Goal: Navigation & Orientation: Find specific page/section

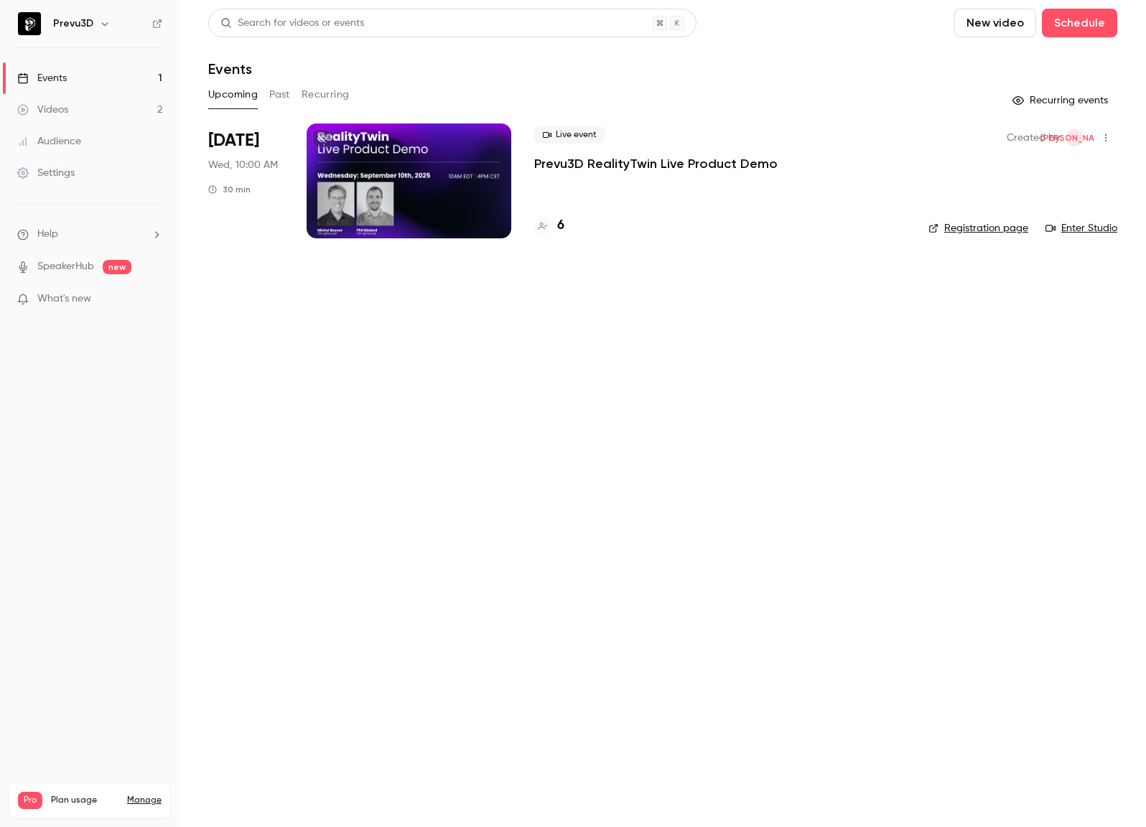
click at [231, 98] on button "Upcoming" at bounding box center [233, 94] width 50 height 23
click at [354, 139] on div at bounding box center [409, 180] width 205 height 115
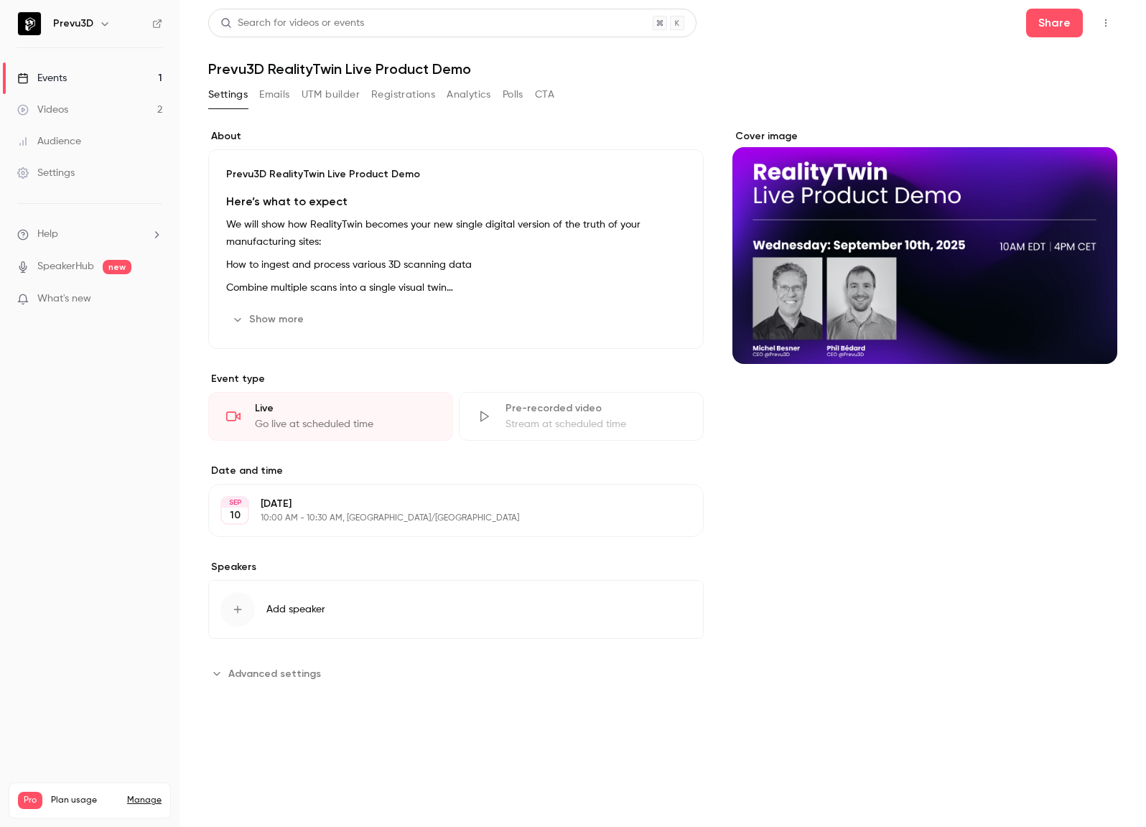
click at [383, 93] on button "Registrations" at bounding box center [403, 94] width 64 height 23
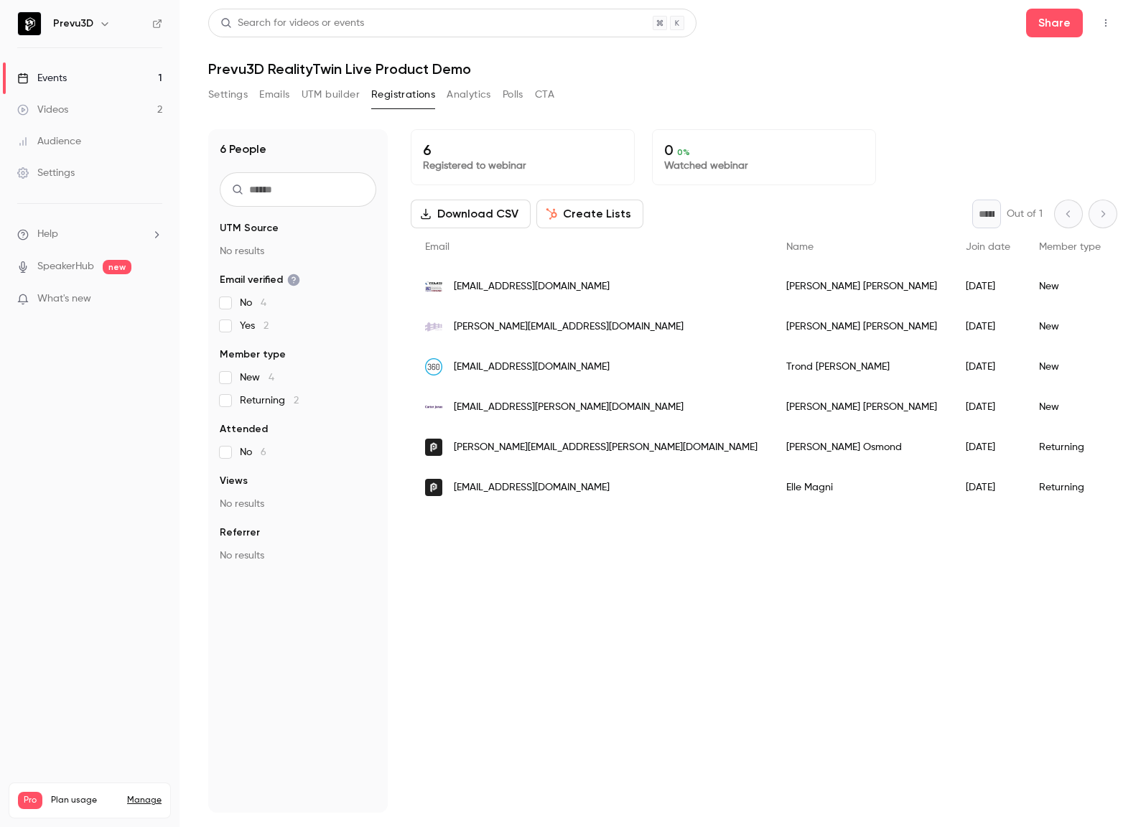
click at [230, 90] on button "Settings" at bounding box center [227, 94] width 39 height 23
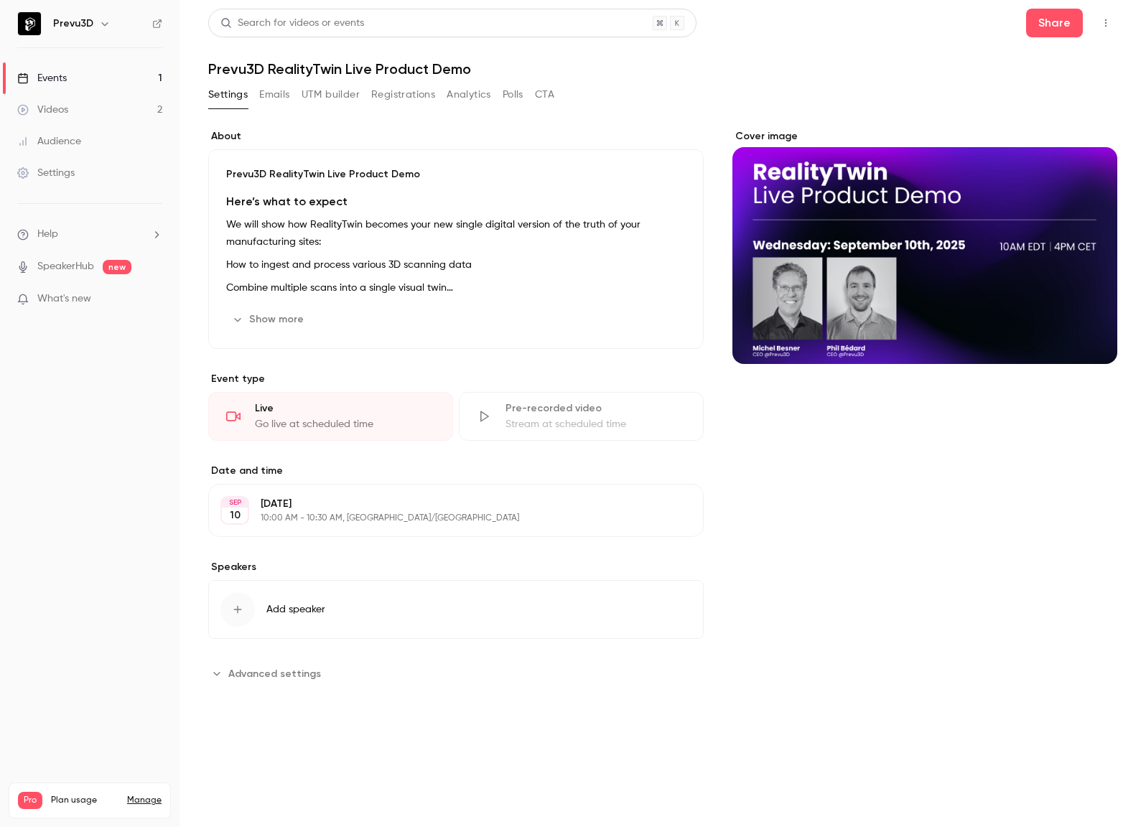
click at [124, 85] on link "Events 1" at bounding box center [89, 78] width 179 height 32
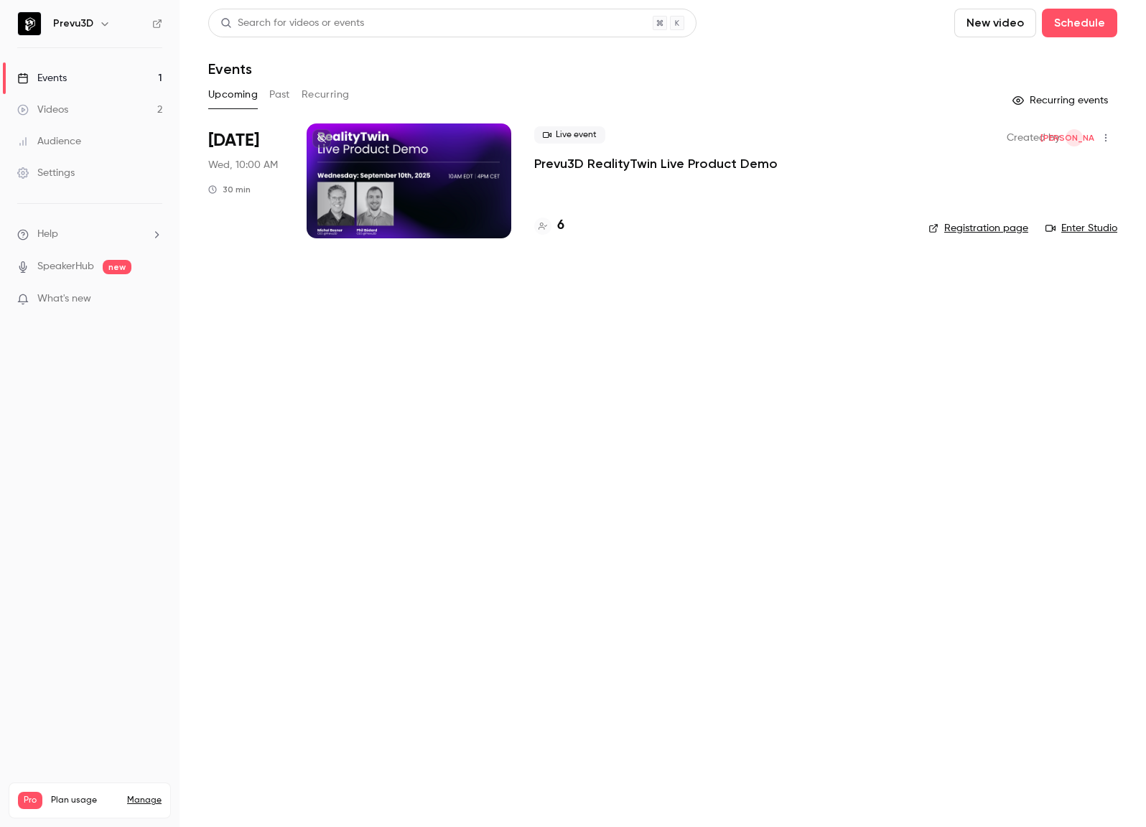
click at [123, 103] on link "Videos 2" at bounding box center [89, 110] width 179 height 32
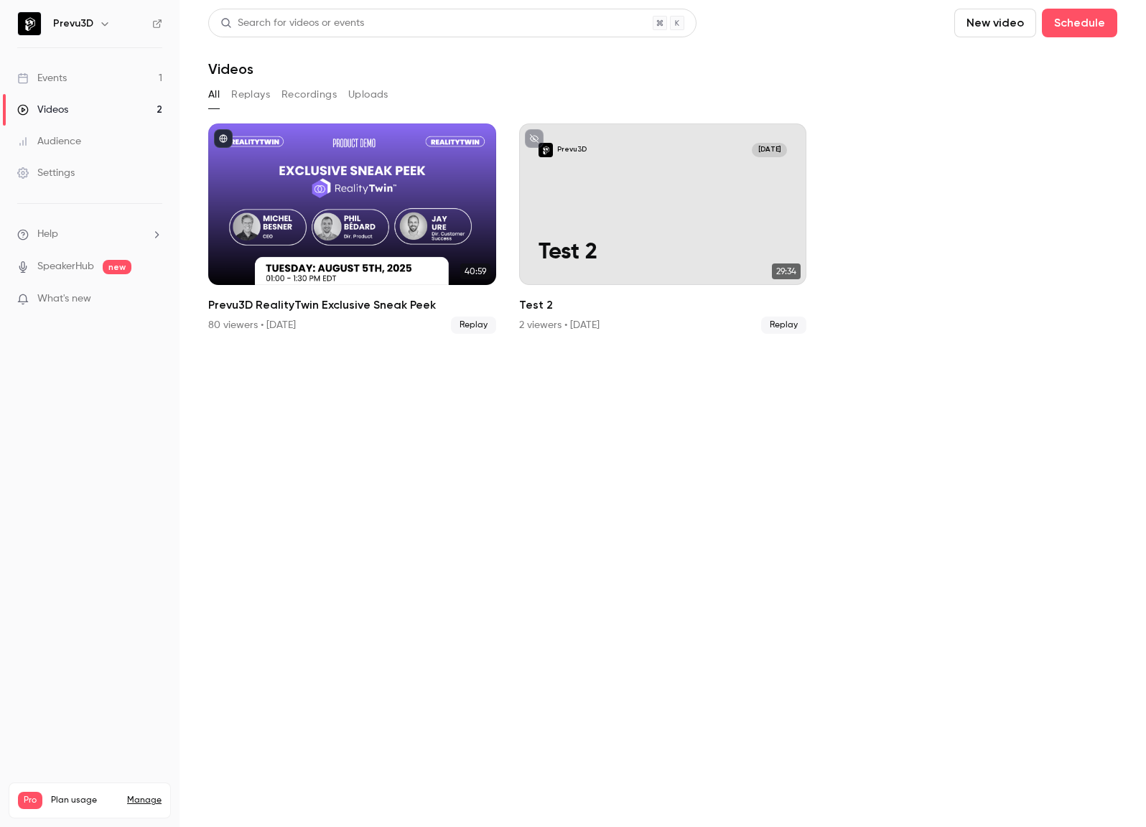
click at [112, 78] on link "Events 1" at bounding box center [89, 78] width 179 height 32
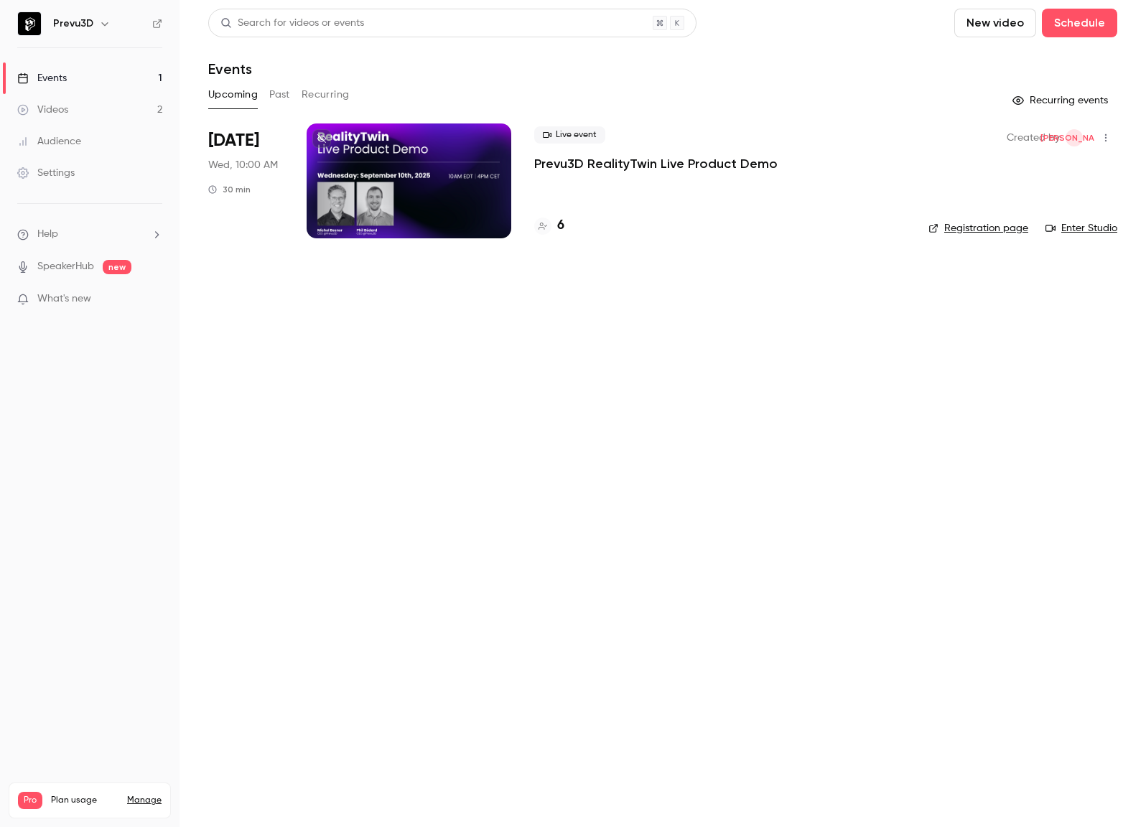
click at [271, 93] on button "Past" at bounding box center [279, 94] width 21 height 23
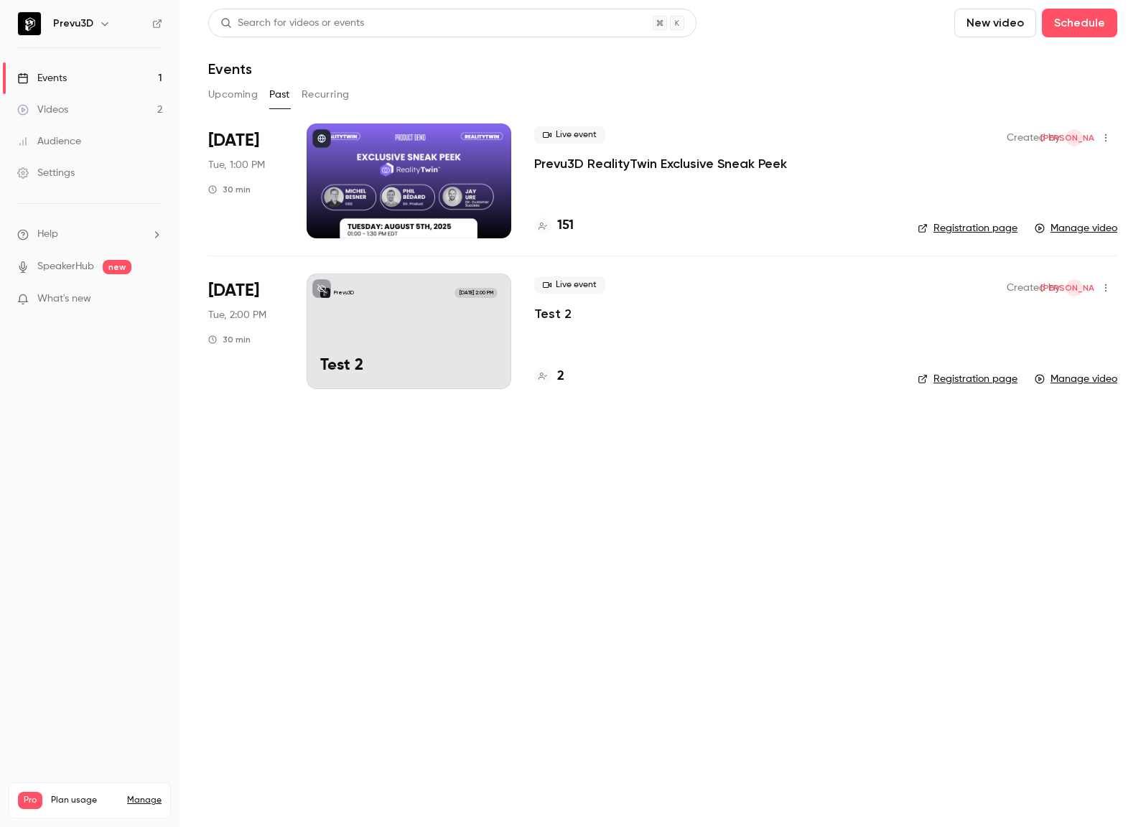
click at [424, 149] on div at bounding box center [409, 180] width 205 height 115
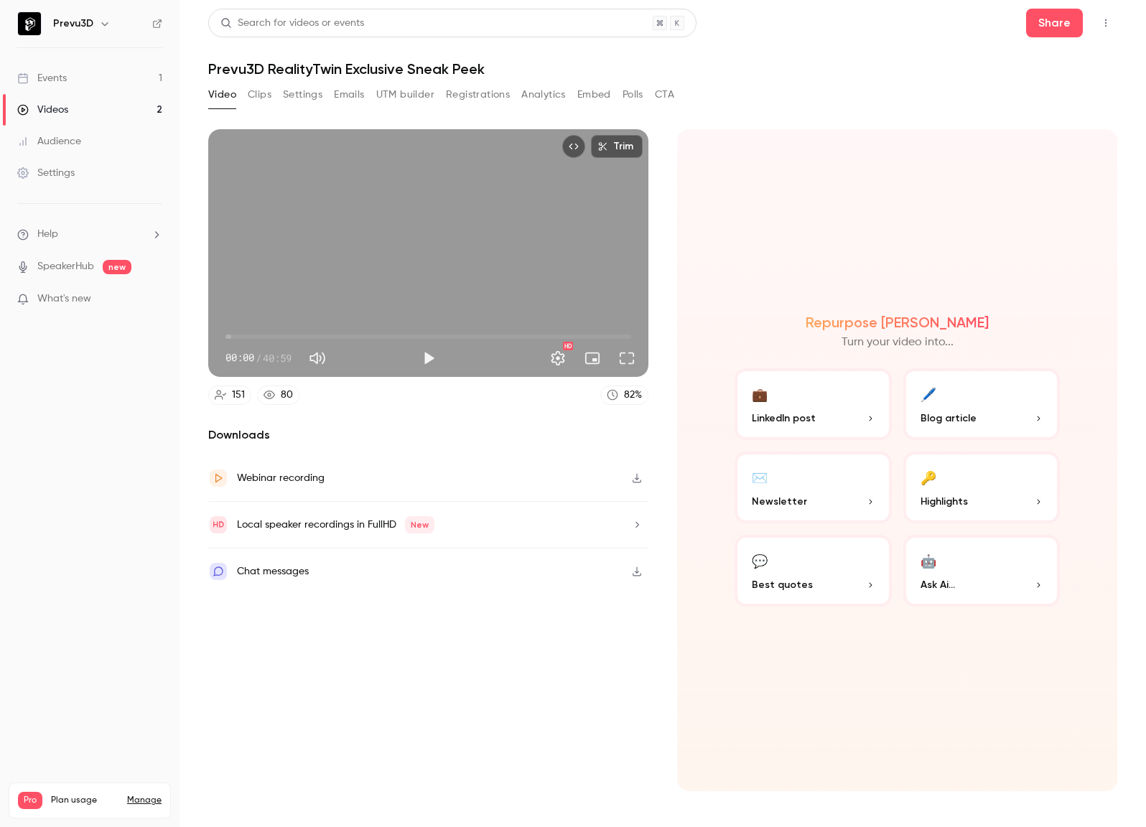
click at [528, 96] on button "Analytics" at bounding box center [543, 94] width 45 height 23
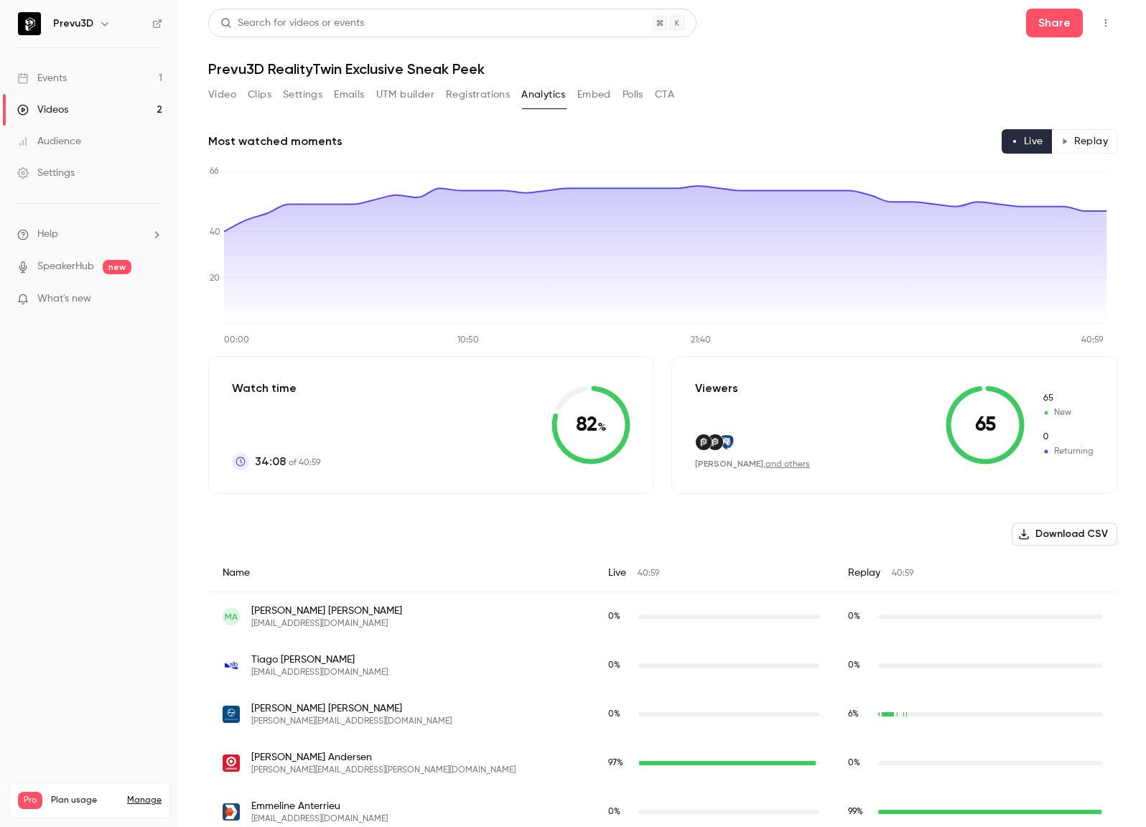
click at [591, 95] on button "Embed" at bounding box center [594, 94] width 34 height 23
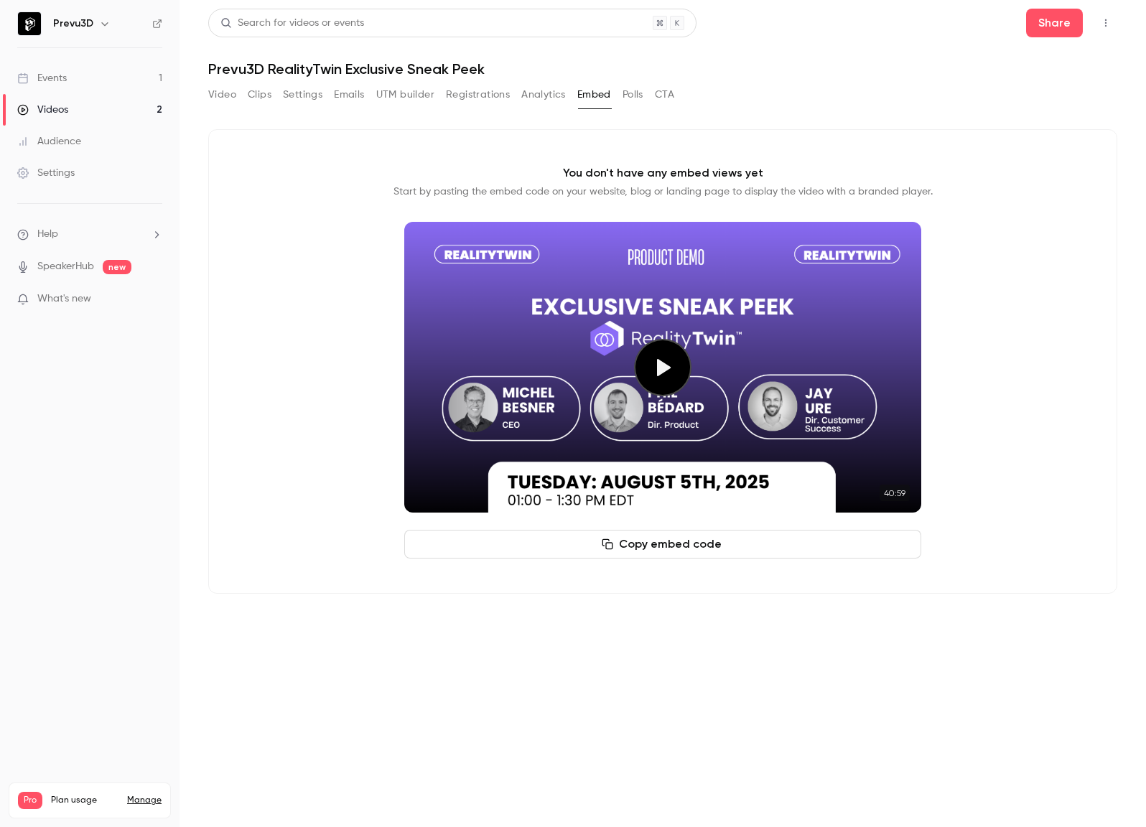
click at [638, 91] on button "Polls" at bounding box center [632, 94] width 21 height 23
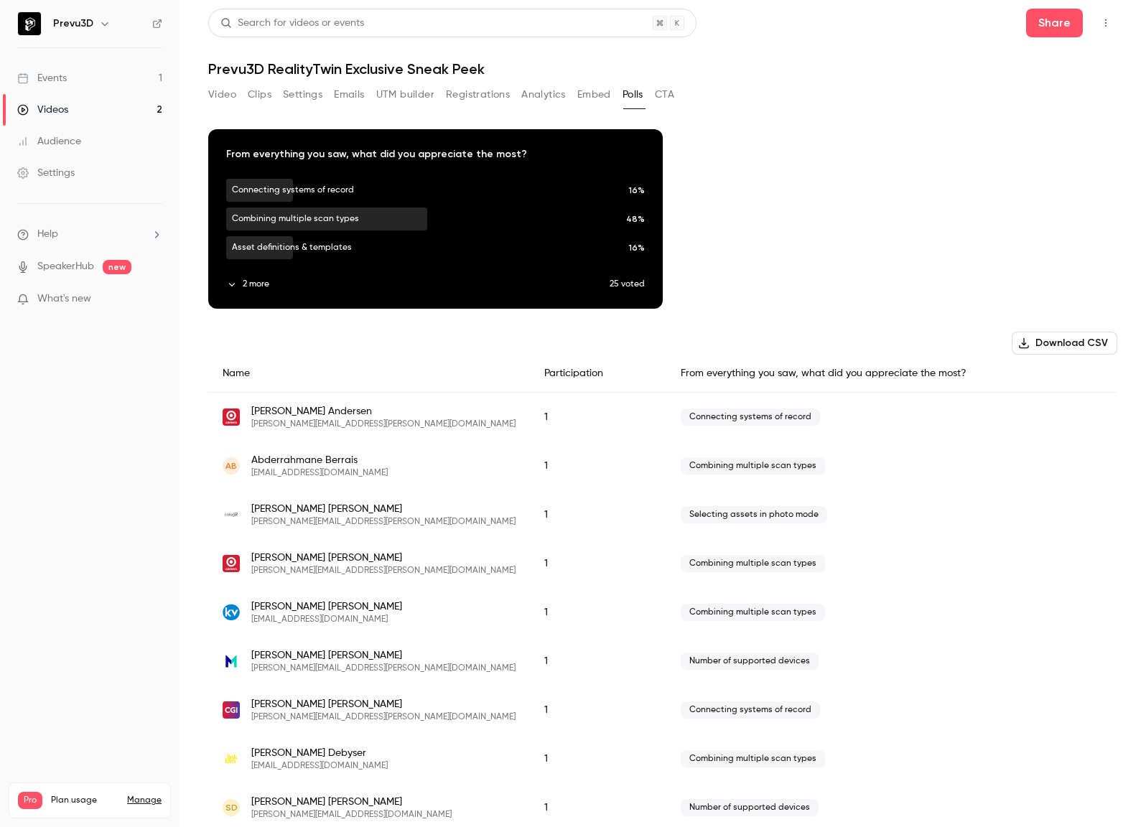
click at [670, 90] on button "CTA" at bounding box center [664, 94] width 19 height 23
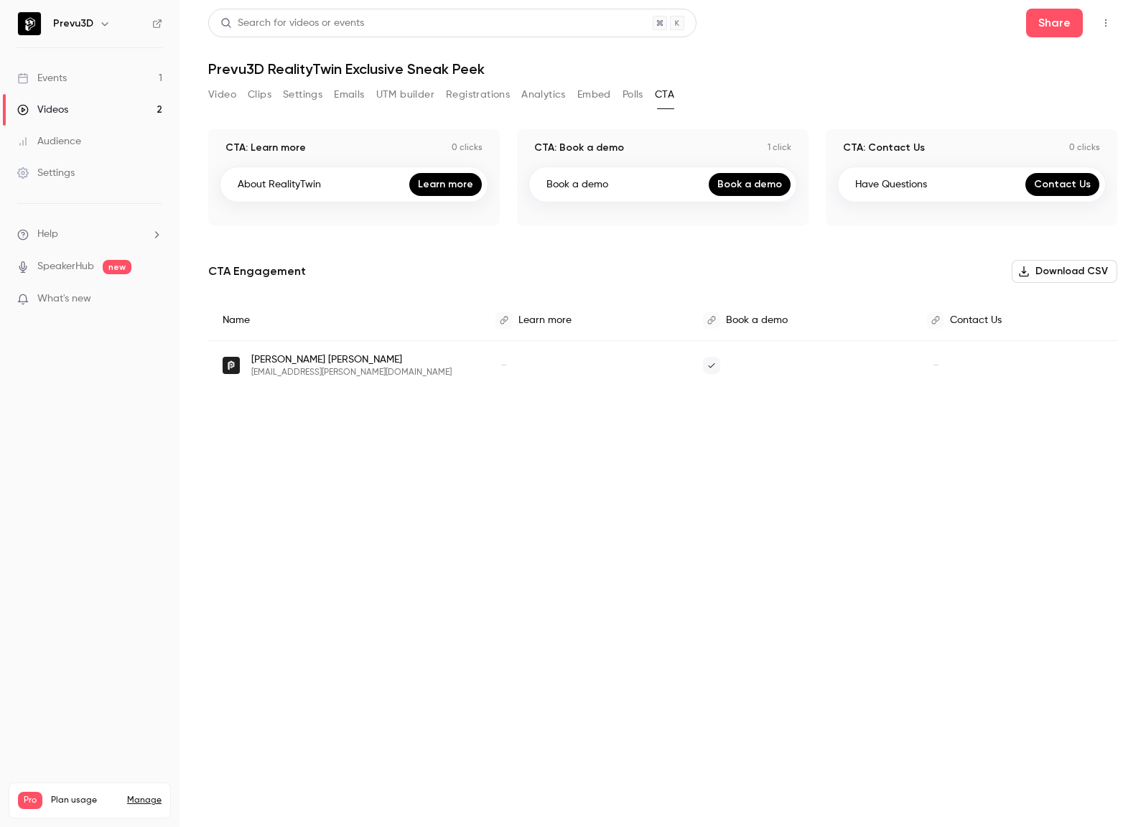
click at [350, 92] on button "Emails" at bounding box center [349, 94] width 30 height 23
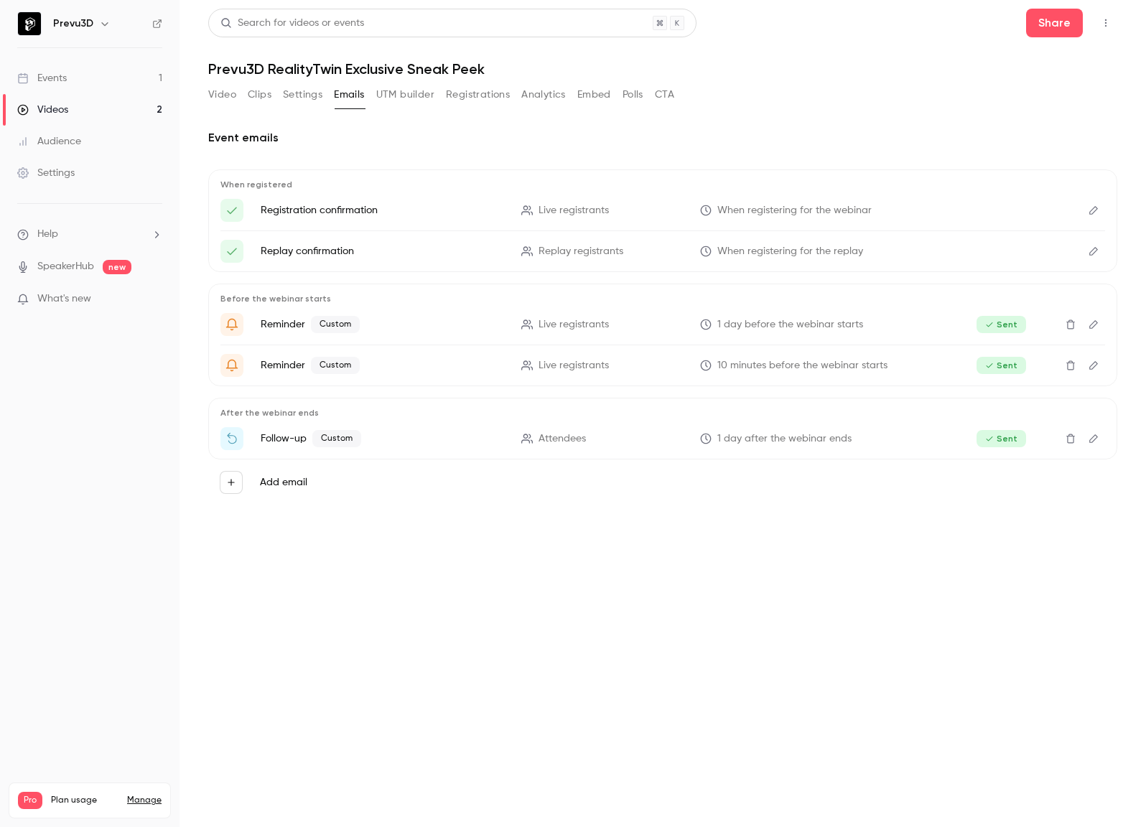
click at [259, 100] on button "Clips" at bounding box center [260, 94] width 24 height 23
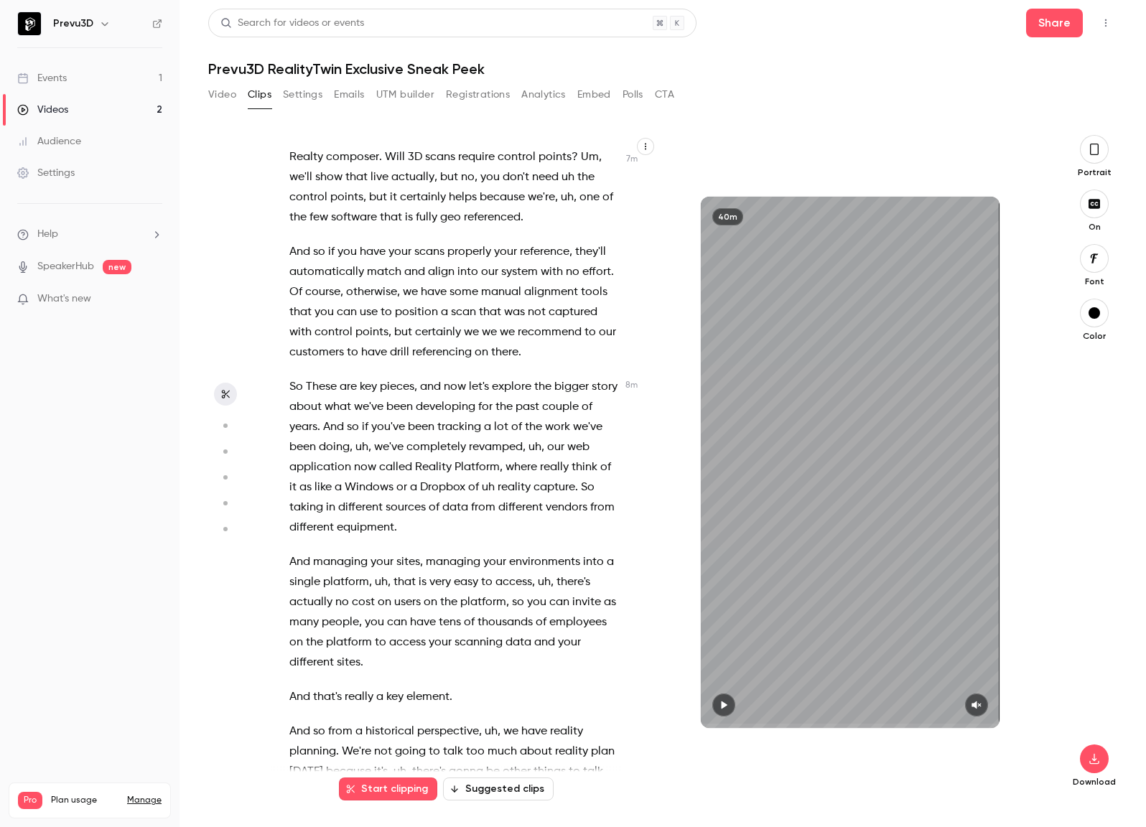
scroll to position [3230, 0]
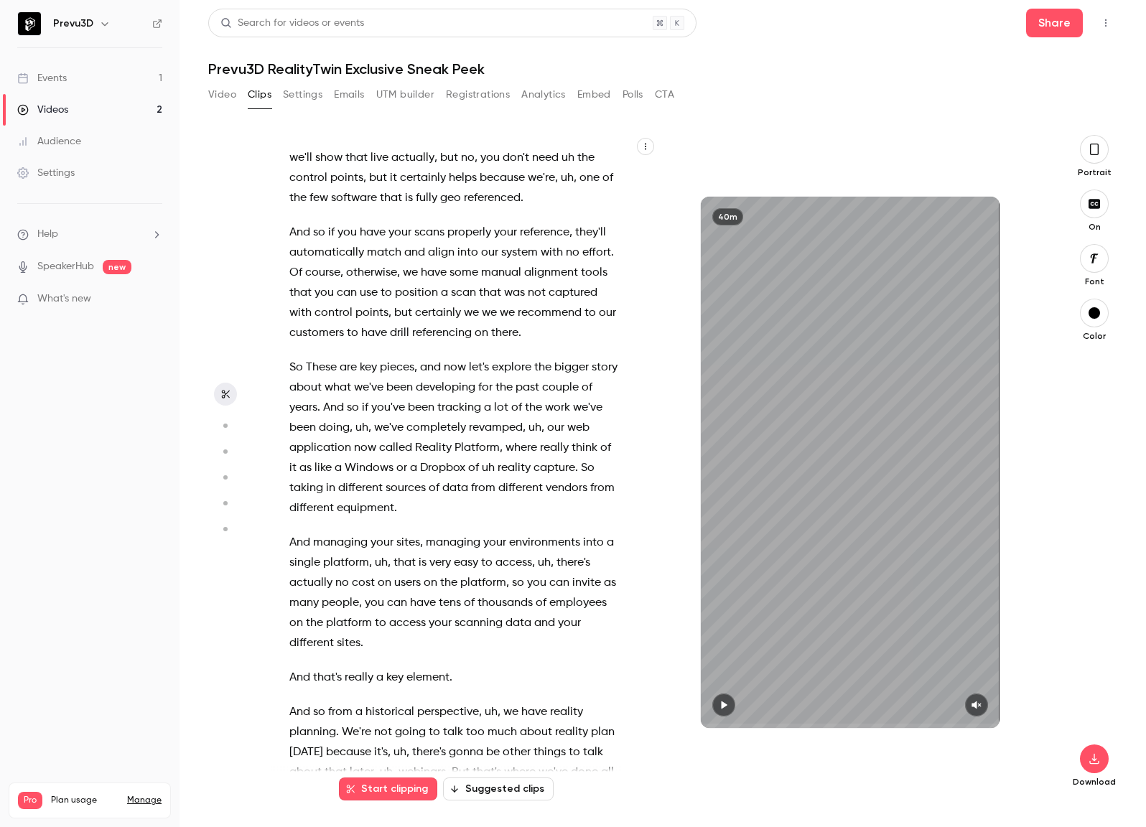
click at [513, 97] on div "Video Clips Settings Emails UTM builder Registrations Analytics Embed Polls CTA" at bounding box center [441, 94] width 466 height 23
click at [535, 98] on button "Analytics" at bounding box center [543, 94] width 45 height 23
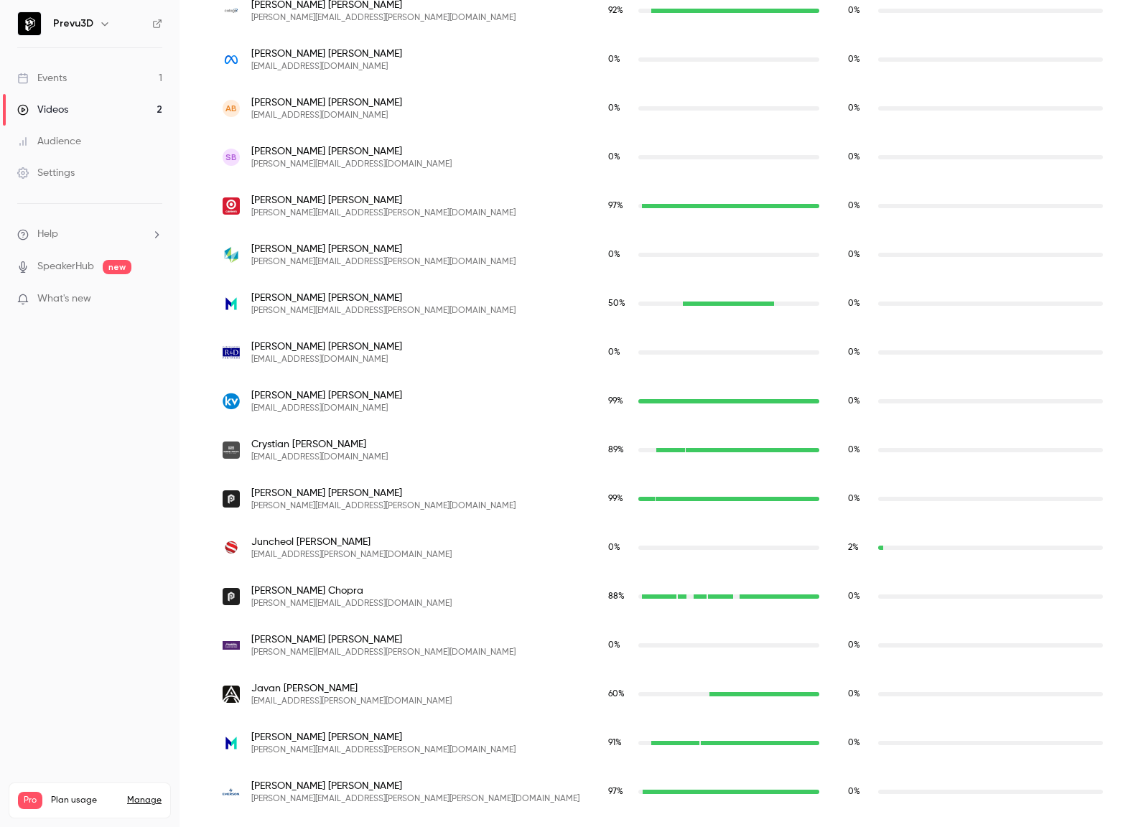
scroll to position [494, 0]
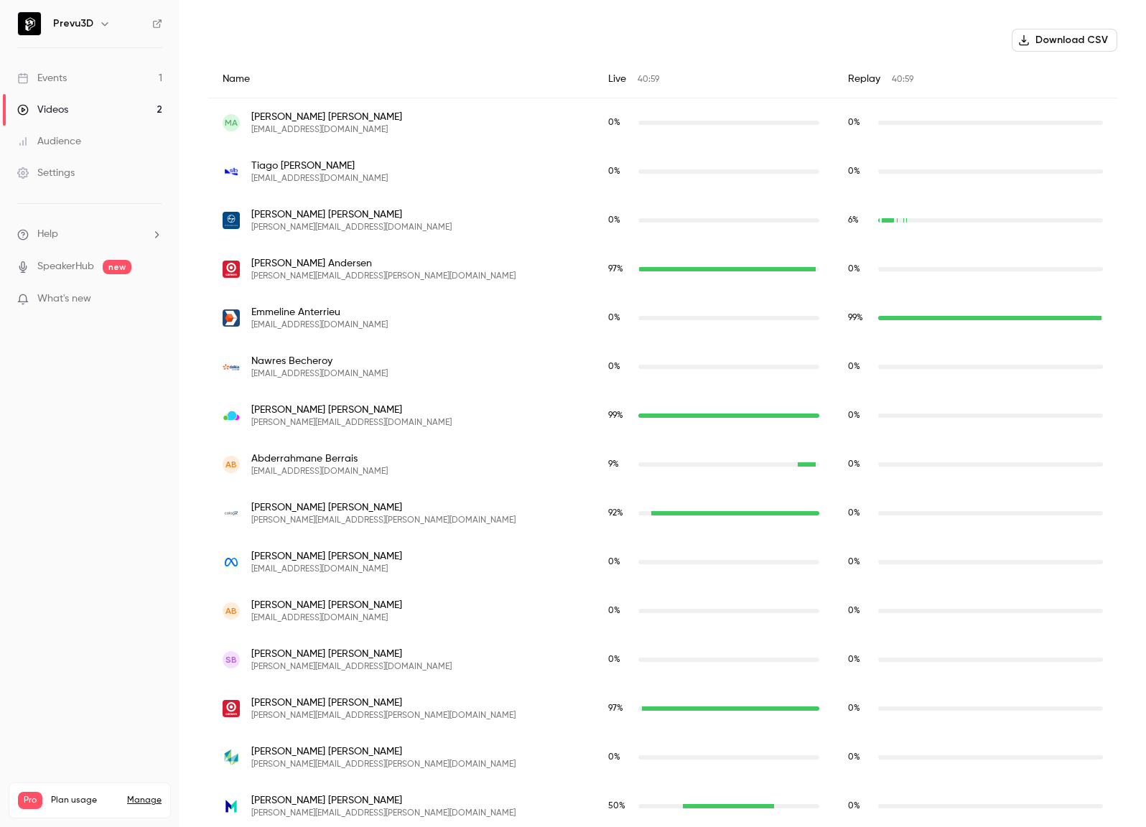
click at [137, 795] on link "Manage" at bounding box center [144, 800] width 34 height 11
